Goal: Check status: Check status

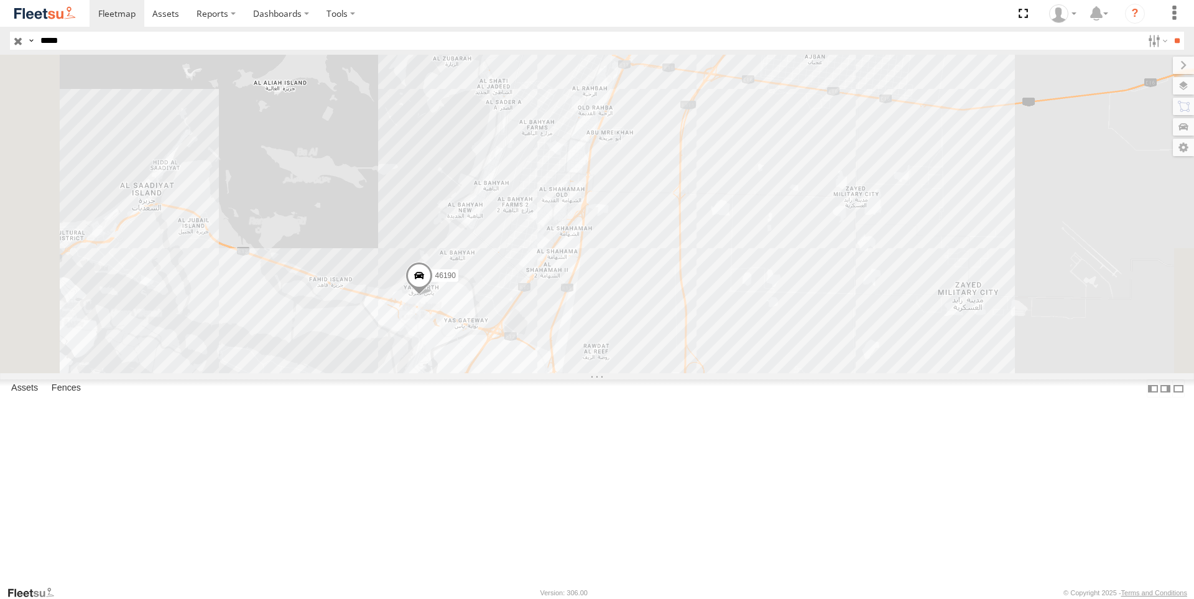
drag, startPoint x: 517, startPoint y: 493, endPoint x: 519, endPoint y: 238, distance: 255.6
click at [519, 238] on div "46190" at bounding box center [597, 214] width 1194 height 318
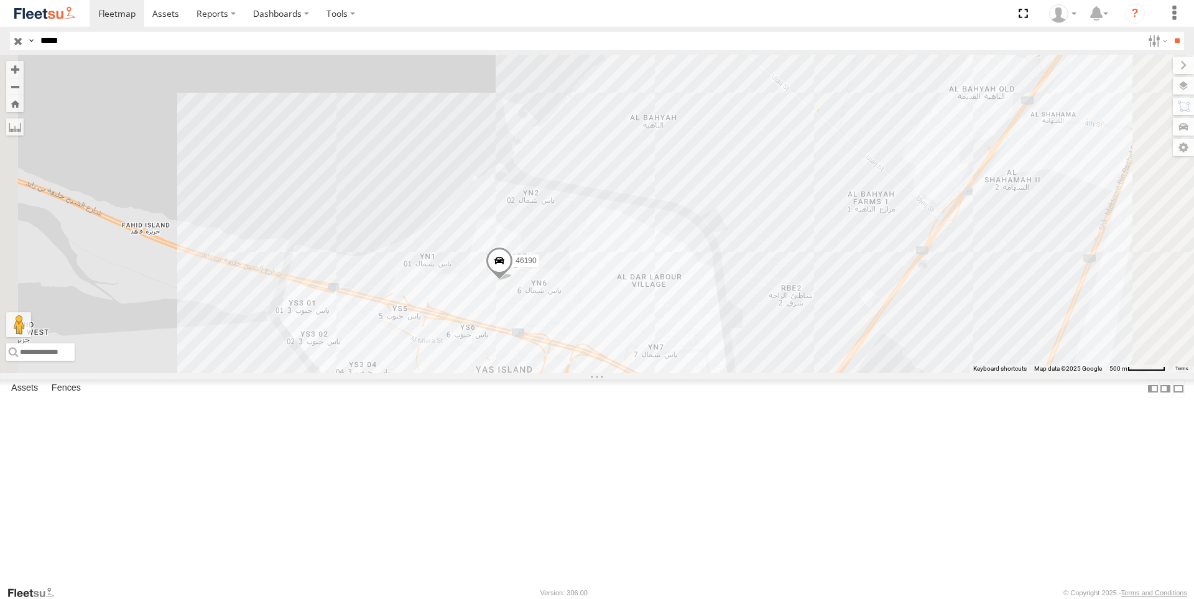
click at [513, 280] on span at bounding box center [499, 264] width 27 height 34
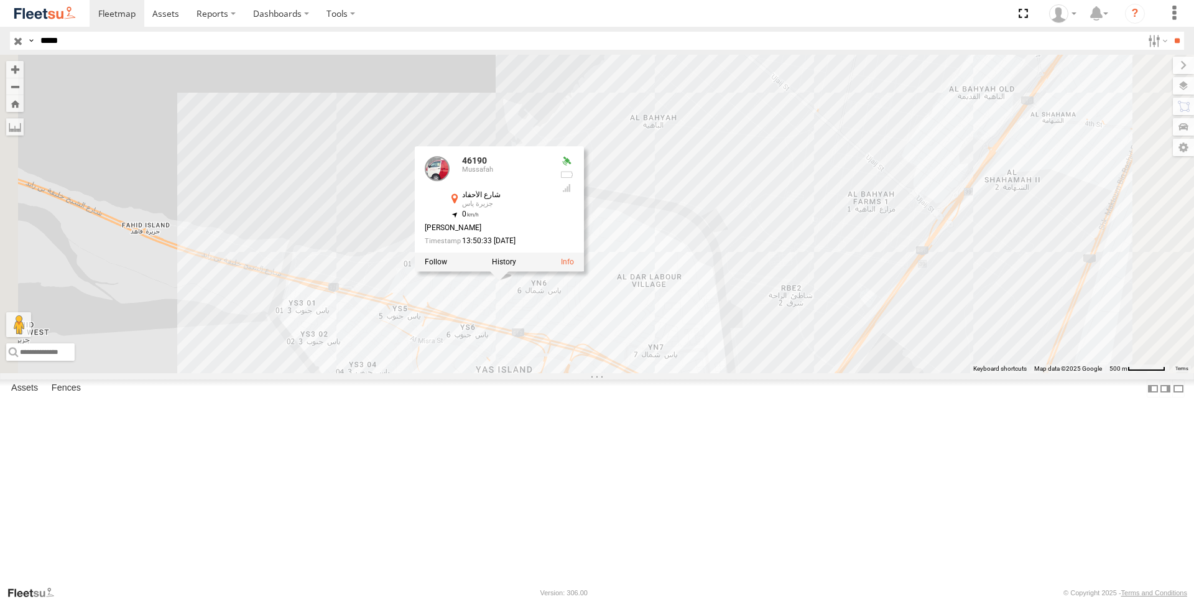
click at [482, 307] on div "46190 46190 Mussafah [GEOGRAPHIC_DATA] 24.50353 , 54.60259 0 [PERSON_NAME] 13:5…" at bounding box center [597, 214] width 1194 height 318
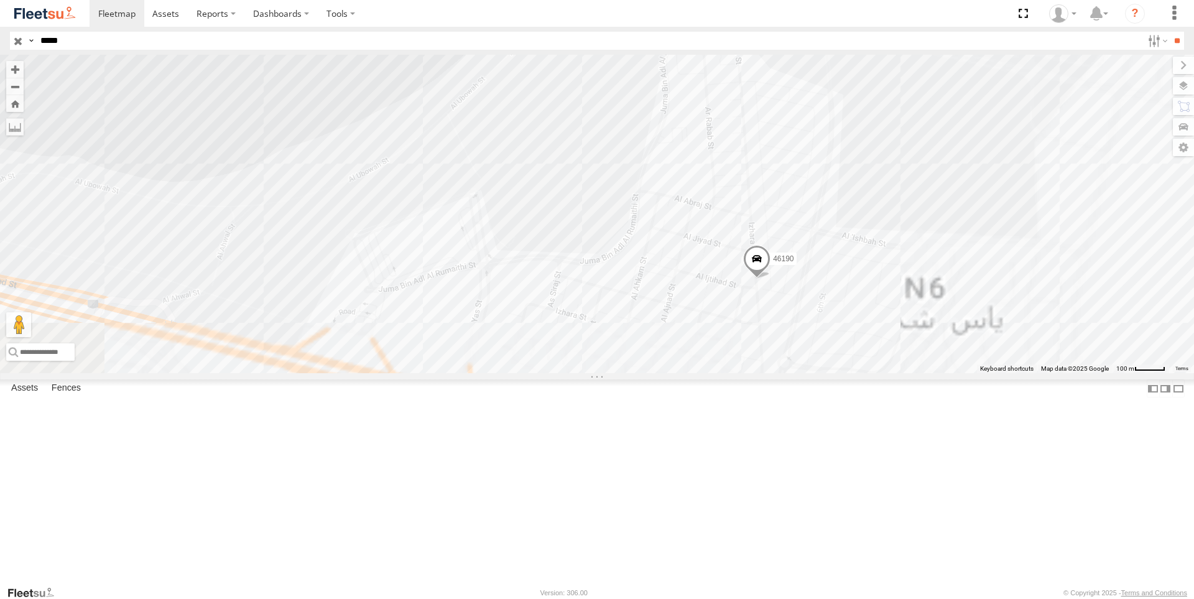
drag, startPoint x: 624, startPoint y: 317, endPoint x: 511, endPoint y: 175, distance: 181.5
click at [436, 116] on div "46190" at bounding box center [597, 214] width 1194 height 318
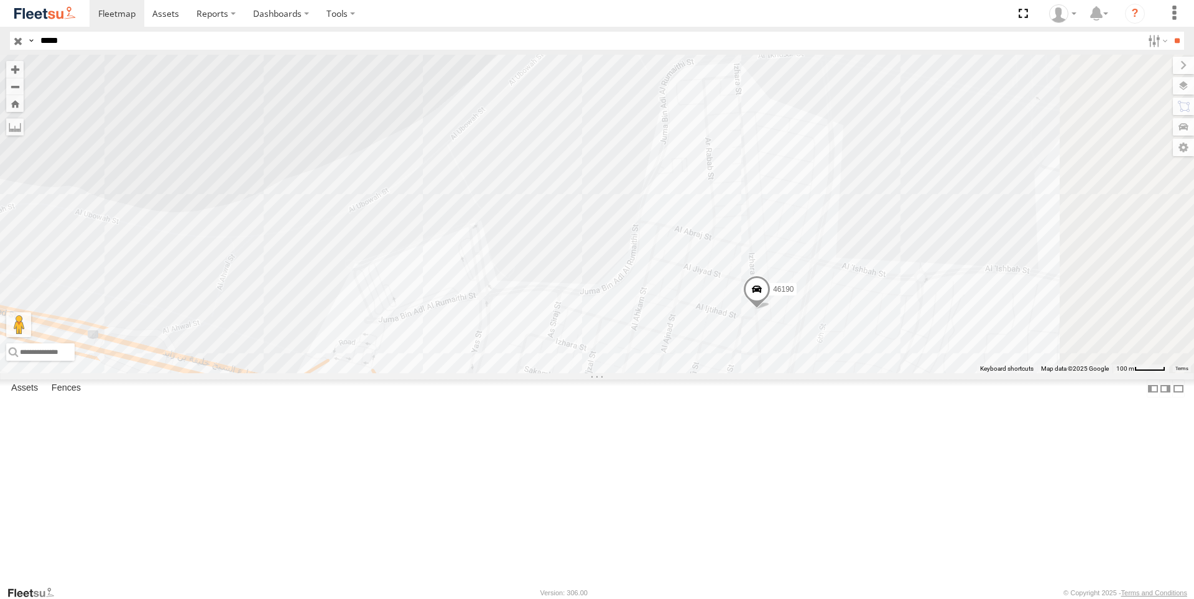
click at [770, 309] on span at bounding box center [756, 292] width 27 height 34
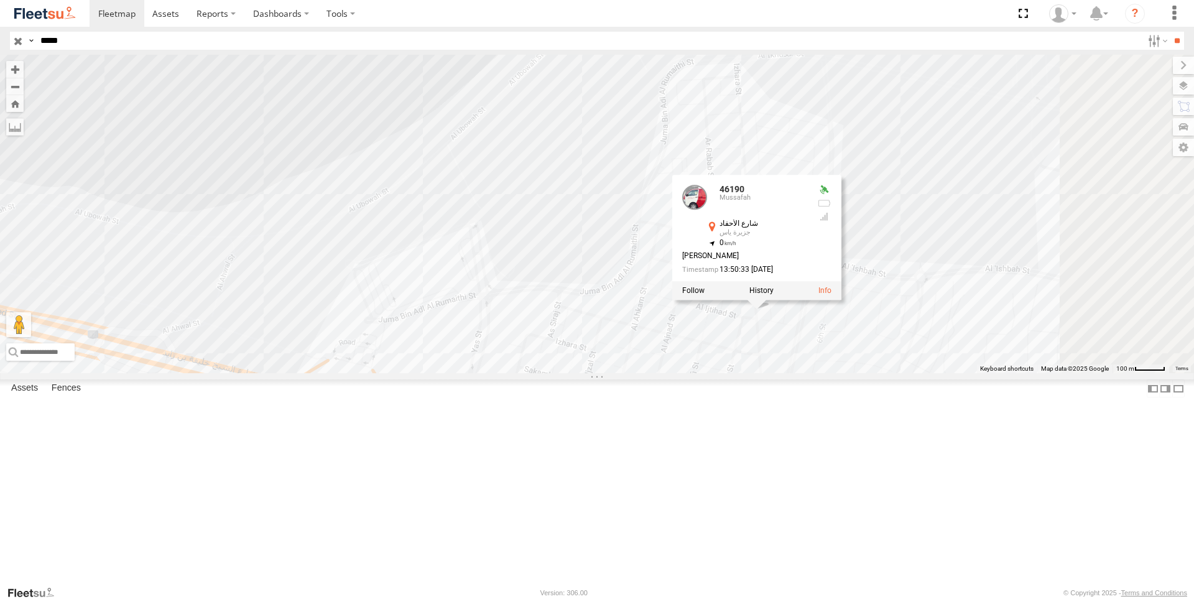
click at [528, 163] on div "46190 46190 Mussafah [GEOGRAPHIC_DATA] 24.50353 , 54.60259 0 [PERSON_NAME] 13:5…" at bounding box center [597, 214] width 1194 height 318
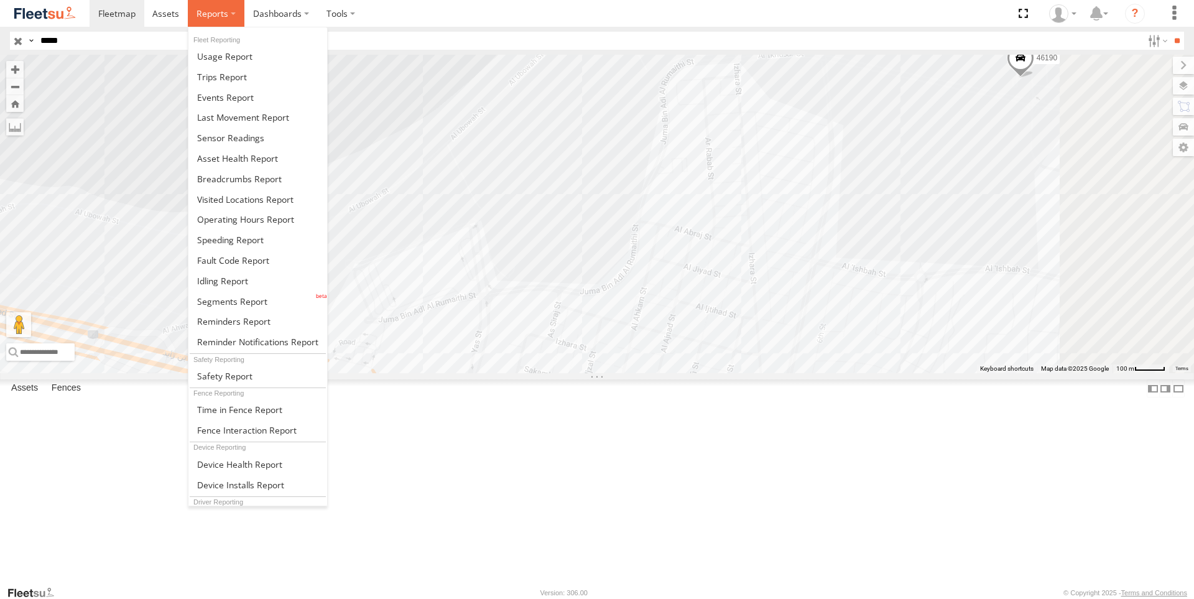
click at [215, 2] on label at bounding box center [216, 13] width 57 height 27
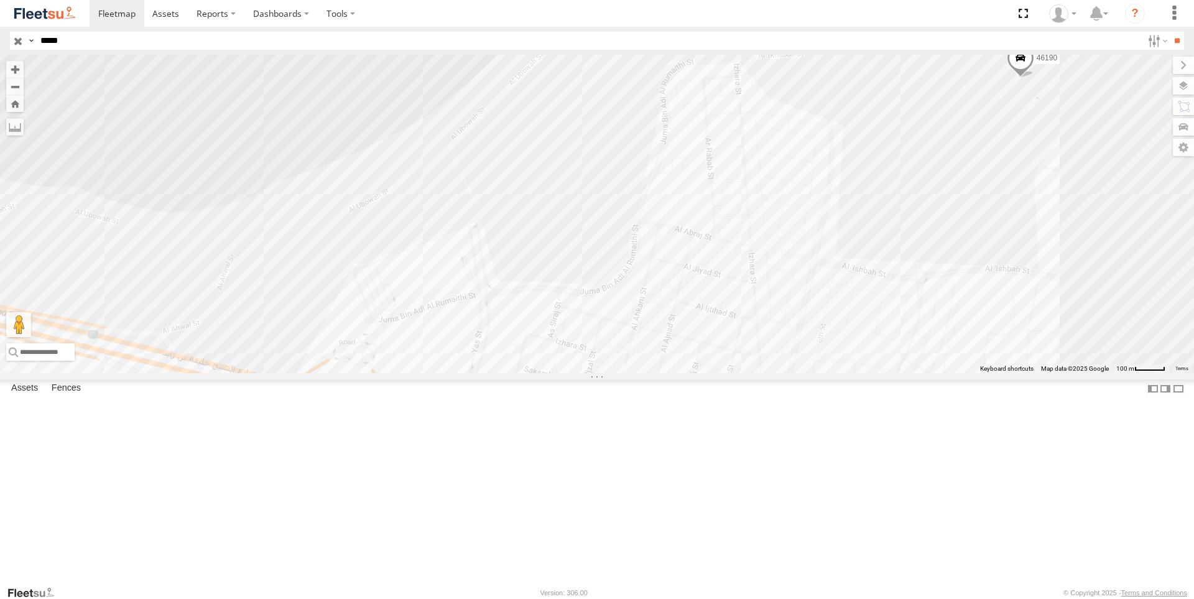
click at [399, 186] on div "46190" at bounding box center [597, 214] width 1194 height 318
